Goal: Task Accomplishment & Management: Use online tool/utility

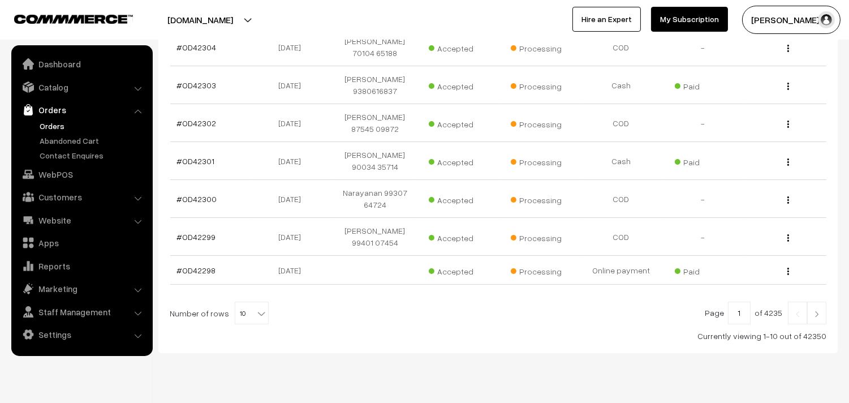
scroll to position [358, 0]
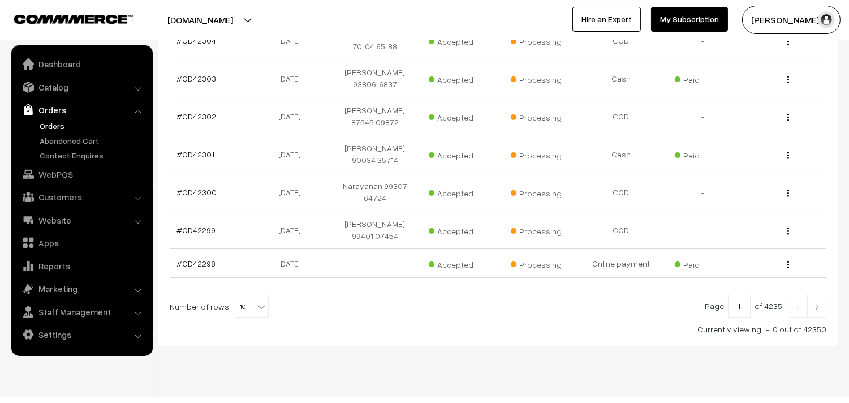
click at [256, 301] on b at bounding box center [261, 306] width 11 height 11
select select "100"
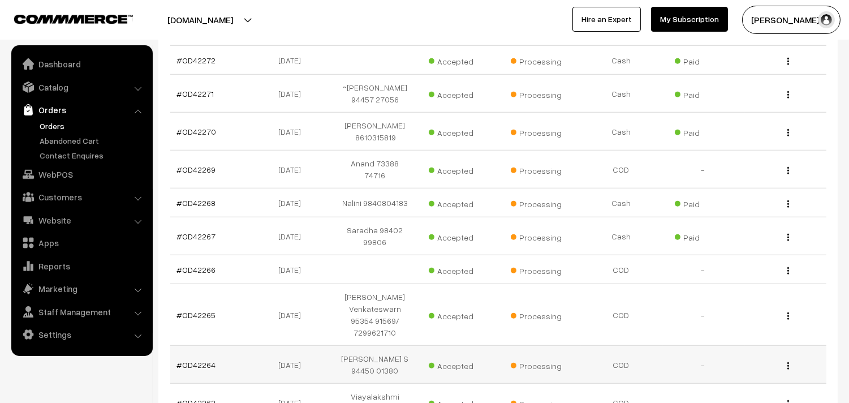
scroll to position [1698, 0]
click at [202, 359] on link "#OD42264" at bounding box center [196, 364] width 39 height 10
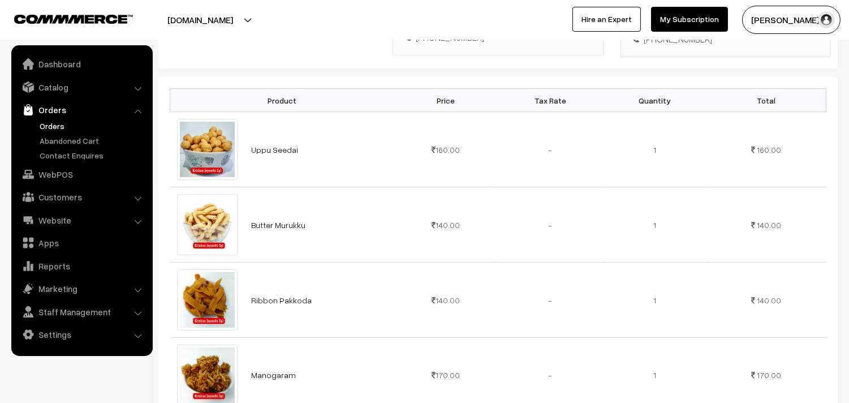
scroll to position [126, 0]
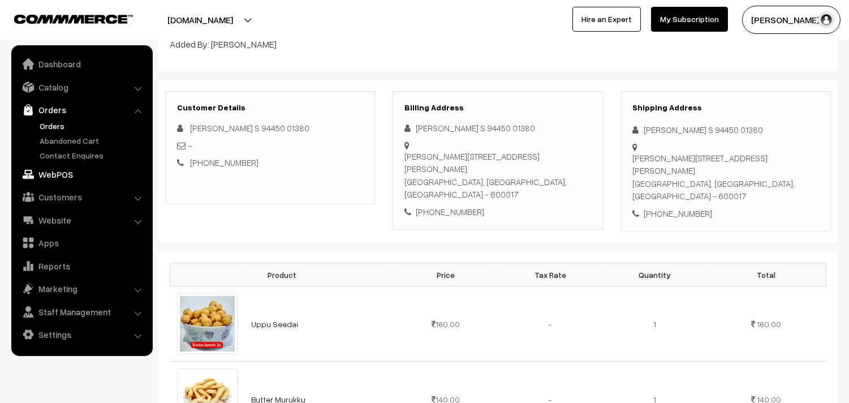
click at [67, 171] on link "WebPOS" at bounding box center [81, 174] width 135 height 20
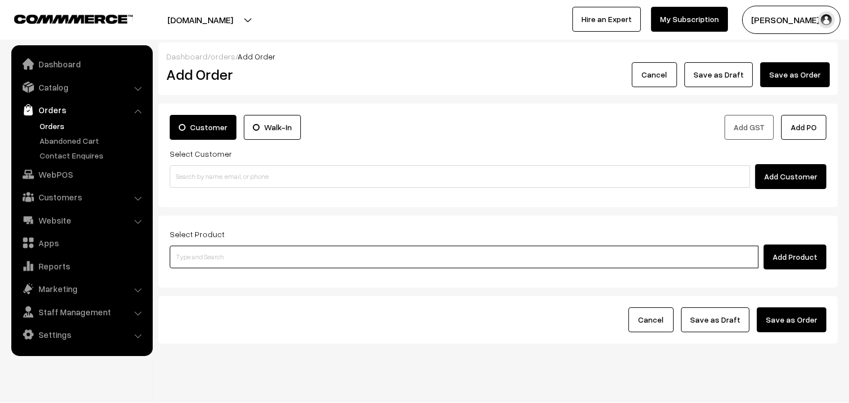
drag, startPoint x: 303, startPoint y: 253, endPoint x: 312, endPoint y: 253, distance: 8.5
click at [304, 253] on input at bounding box center [464, 257] width 589 height 23
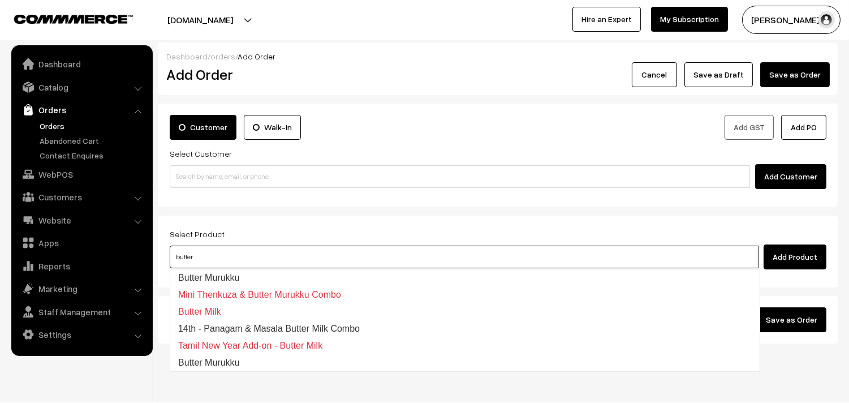
type input "Butter Murukku"
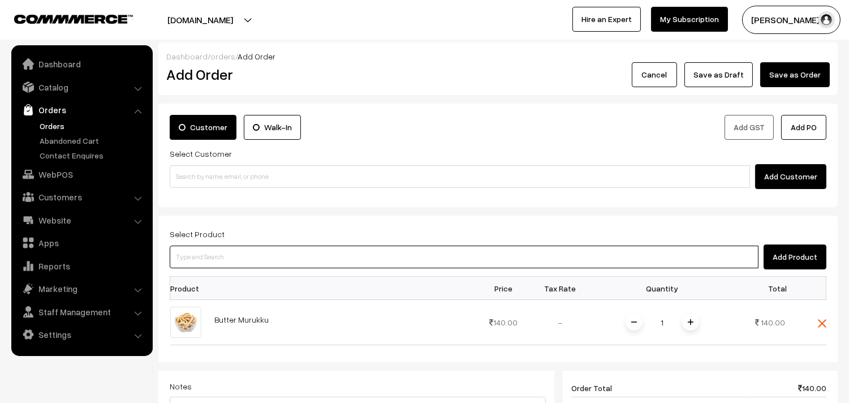
click at [324, 246] on input at bounding box center [464, 257] width 589 height 23
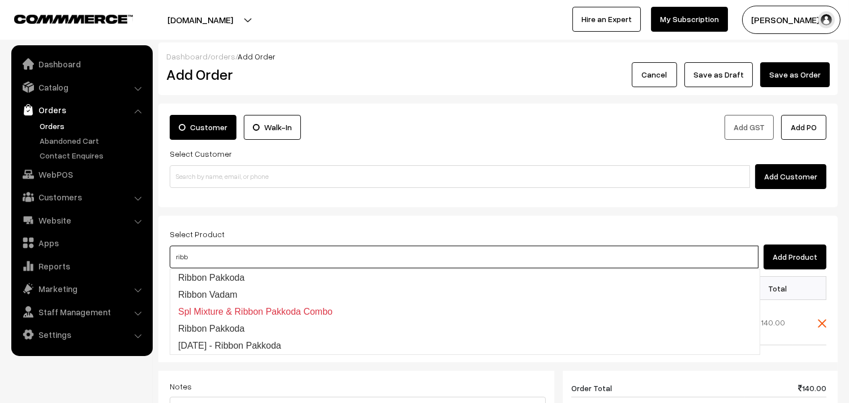
type input "Ribbon Pakkoda"
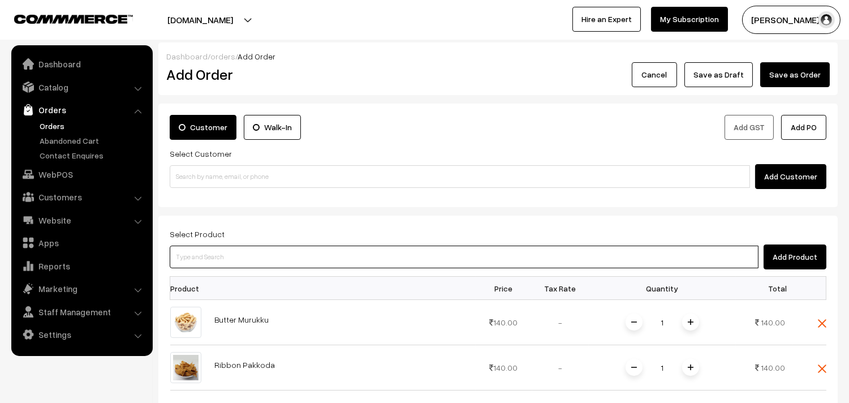
click at [234, 255] on input at bounding box center [464, 257] width 589 height 23
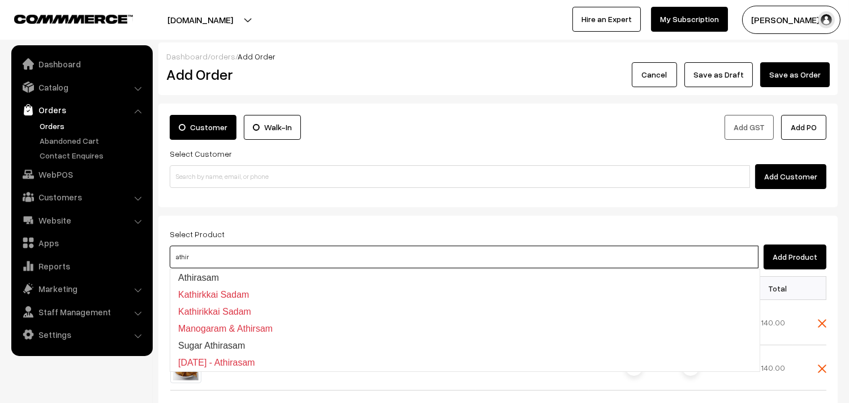
type input "Athirasam"
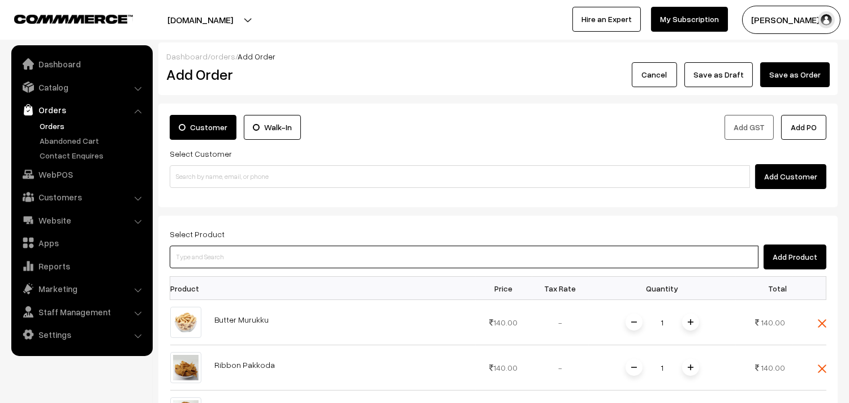
drag, startPoint x: 244, startPoint y: 250, endPoint x: 223, endPoint y: 248, distance: 21.0
click at [244, 250] on input at bounding box center [464, 257] width 589 height 23
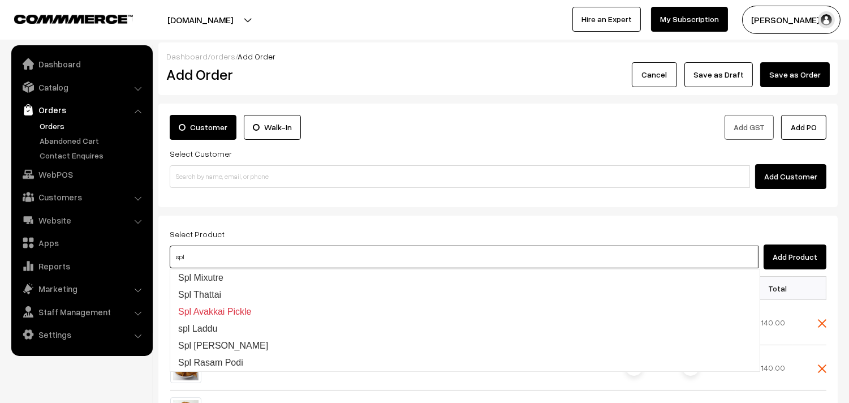
type input "Spl Mixutre"
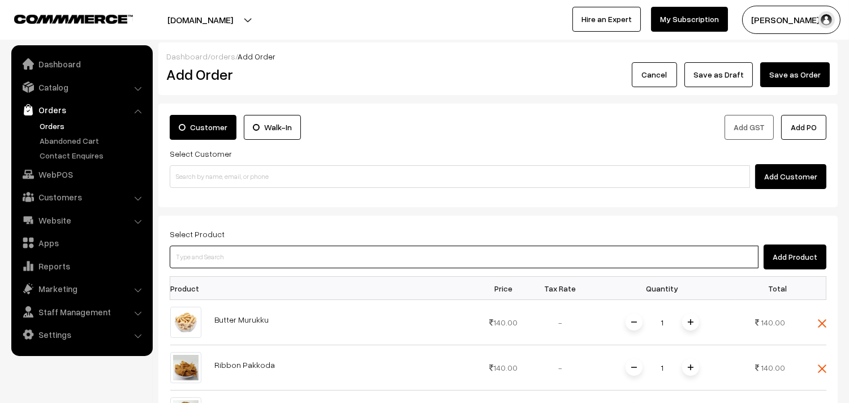
click at [238, 261] on input at bounding box center [464, 257] width 589 height 23
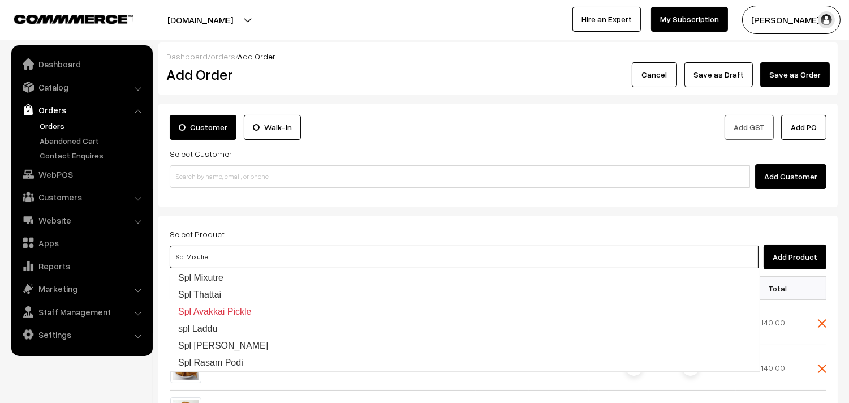
type input "Spl Thattai"
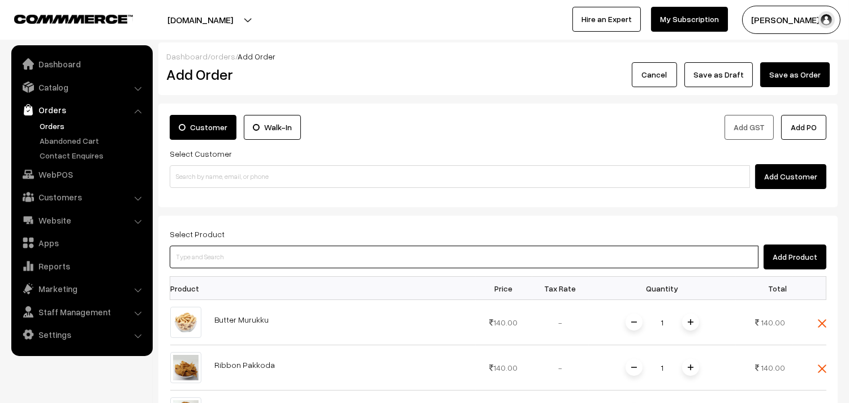
click at [289, 246] on input at bounding box center [464, 257] width 589 height 23
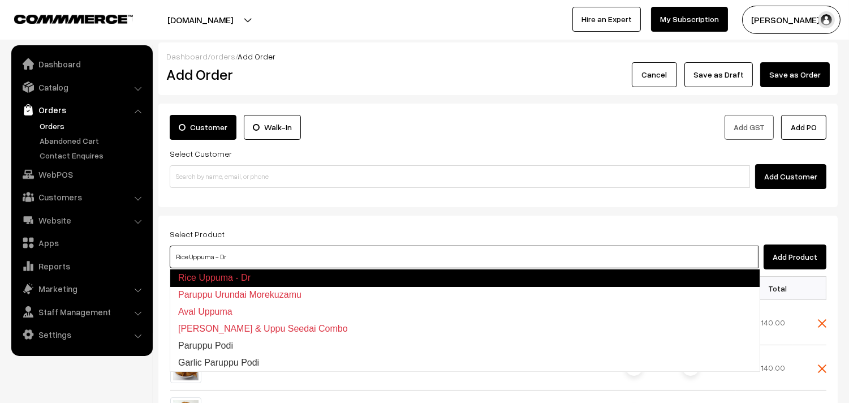
type input "Paruppu Urundai Morekuzamu"
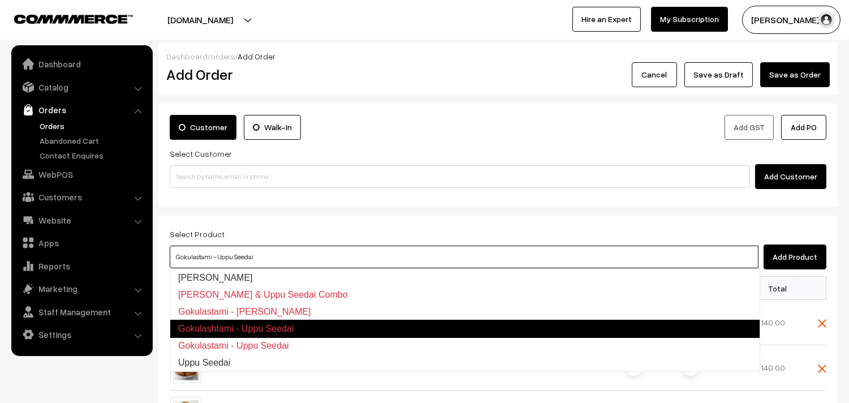
type input "Uppu Seedai"
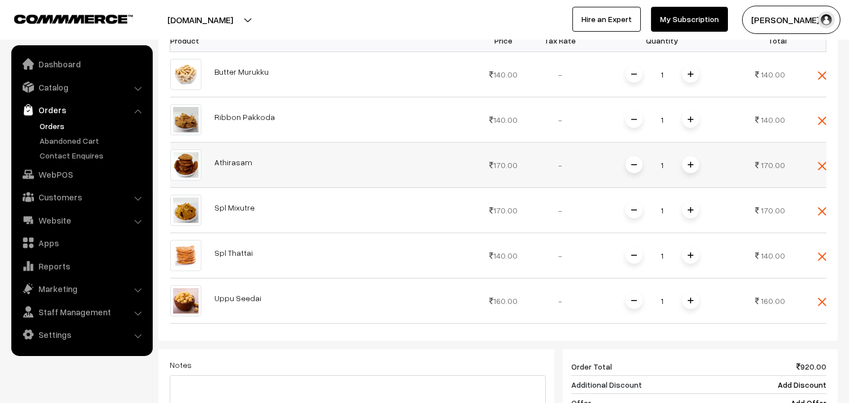
scroll to position [251, 0]
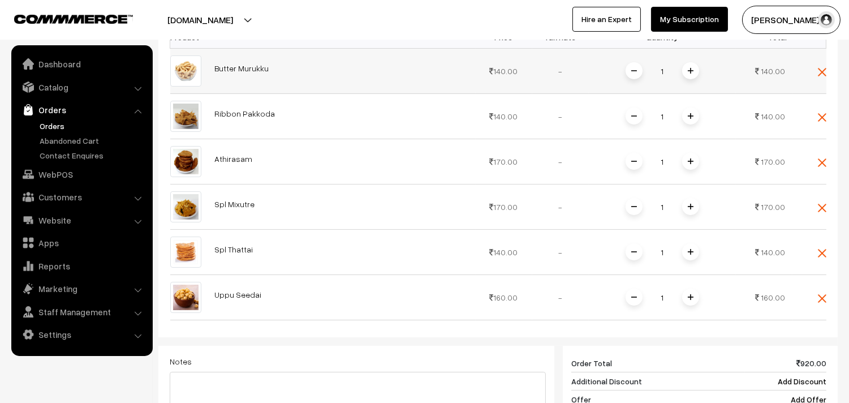
click at [694, 71] on span at bounding box center [690, 70] width 17 height 17
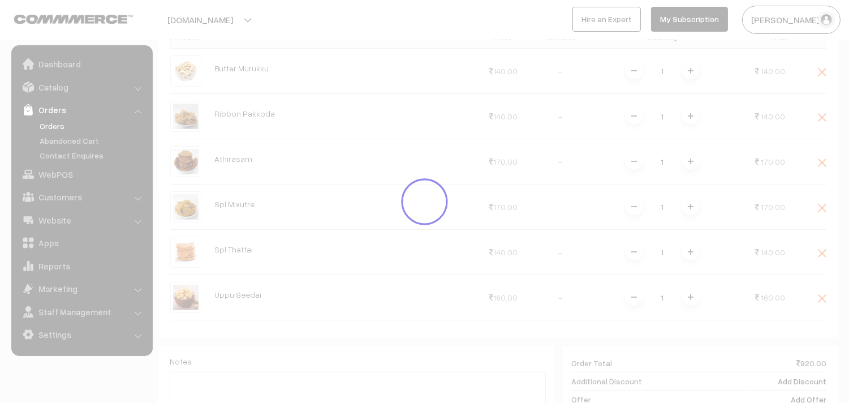
click at [692, 115] on div "Dashboard / orders / Add Order Add Order Cancel Save as Draft Save as Order Sav…" at bounding box center [498, 192] width 680 height 802
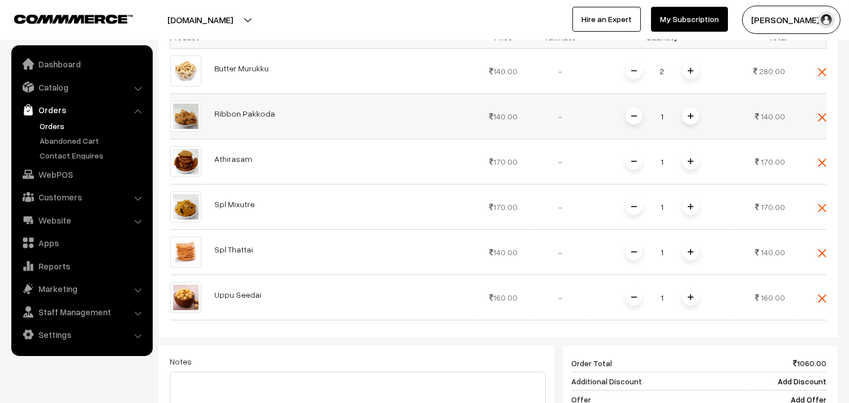
click at [694, 115] on span at bounding box center [690, 116] width 17 height 17
click at [692, 164] on img at bounding box center [691, 161] width 6 height 6
click at [695, 211] on span at bounding box center [690, 206] width 17 height 17
click at [692, 255] on img at bounding box center [691, 252] width 6 height 6
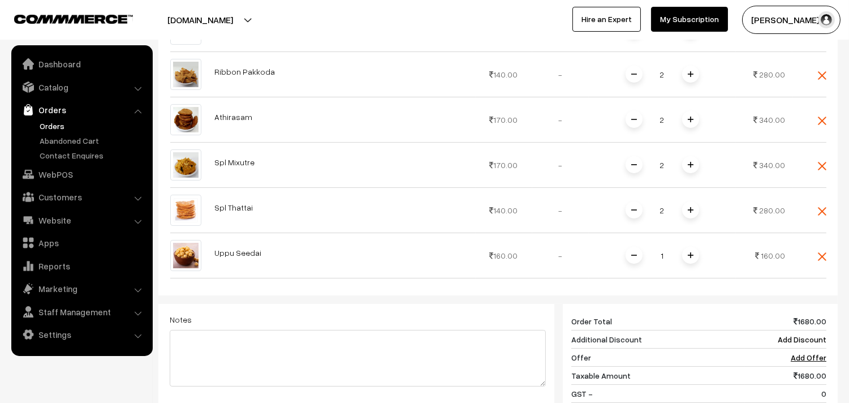
scroll to position [377, 0]
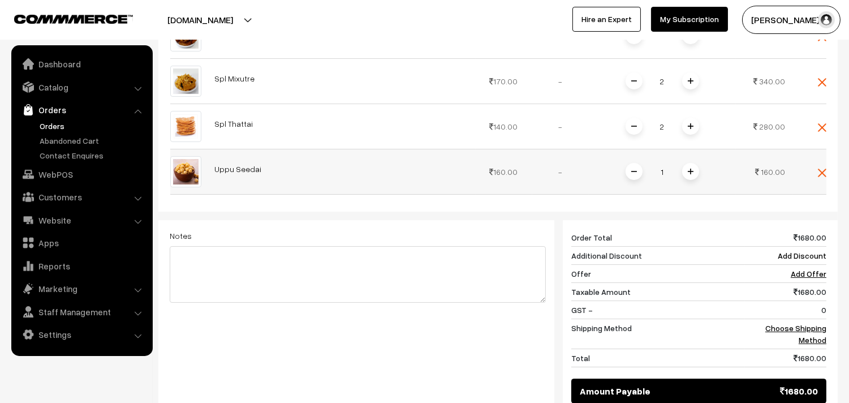
click at [693, 177] on span at bounding box center [690, 171] width 17 height 17
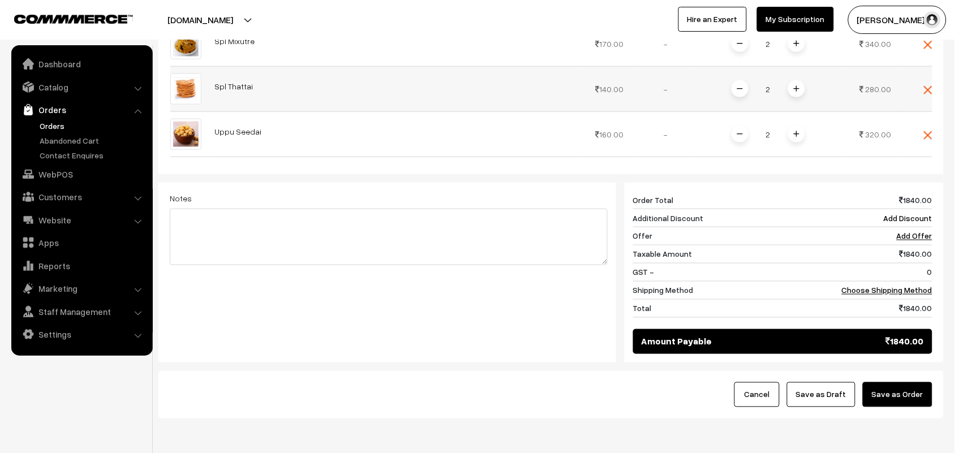
scroll to position [465, 0]
